Goal: Manage account settings

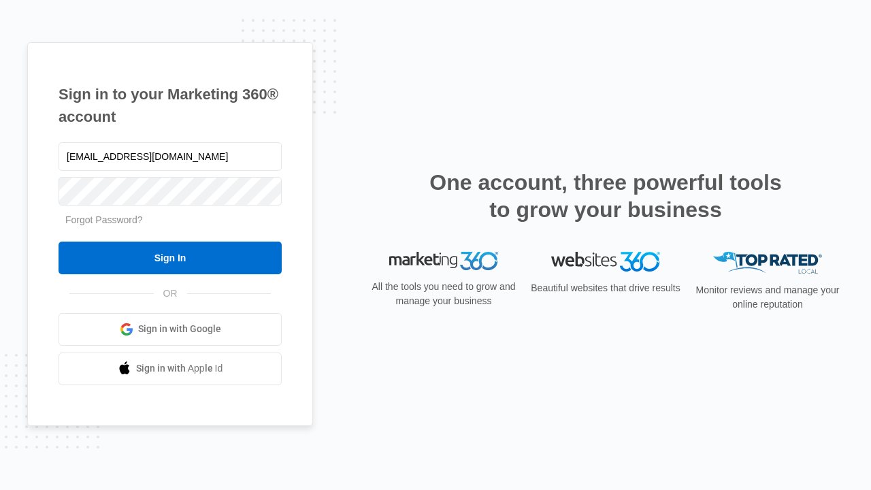
type input "[EMAIL_ADDRESS][DOMAIN_NAME]"
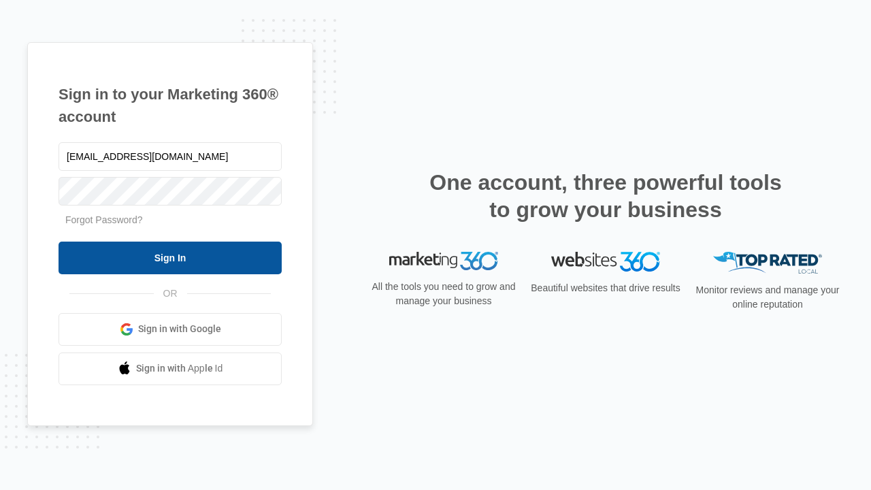
click at [170, 257] on input "Sign In" at bounding box center [170, 258] width 223 height 33
